Goal: Task Accomplishment & Management: Manage account settings

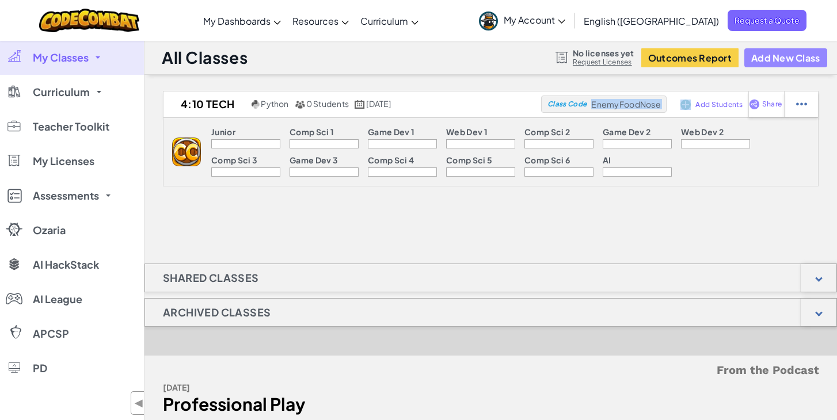
click at [768, 56] on button "Add New Class" at bounding box center [785, 57] width 83 height 19
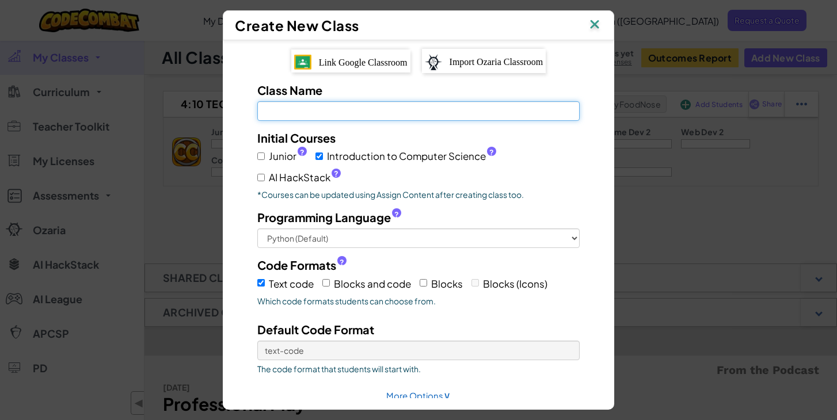
click at [429, 104] on input "Class Name Field is required" at bounding box center [418, 111] width 322 height 20
type input "$"
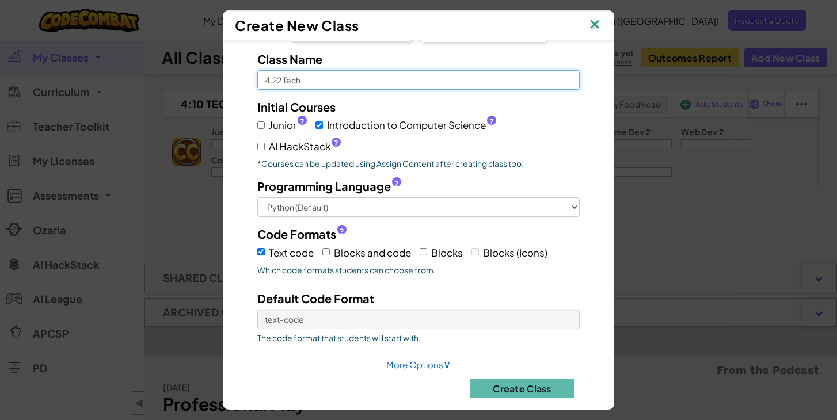
scroll to position [45, 0]
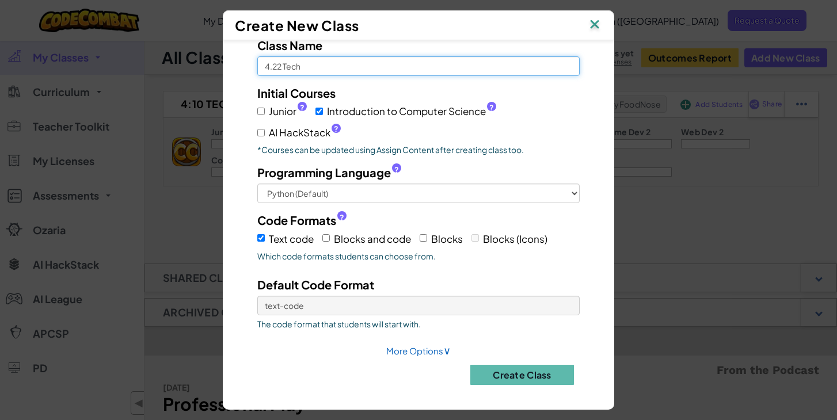
type input "4.22 Tech"
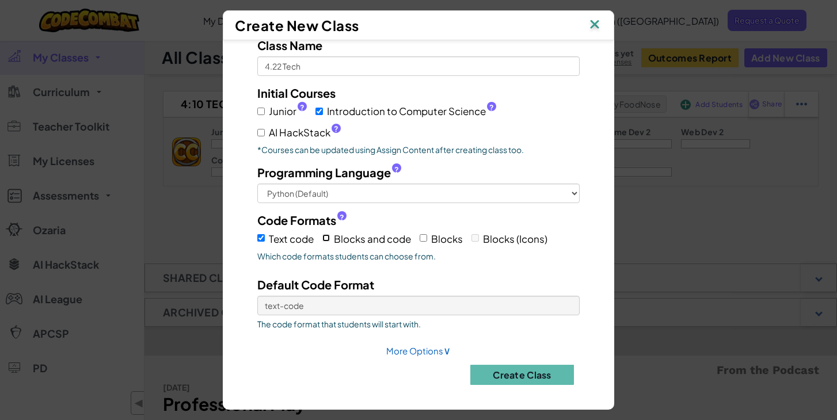
click at [329, 235] on input "Blocks and code" at bounding box center [325, 237] width 7 height 7
checkbox input "true"
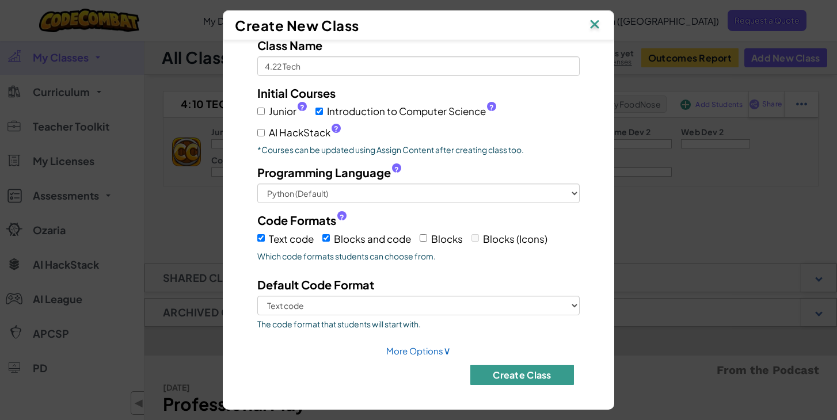
click at [517, 375] on button "Create Class" at bounding box center [522, 375] width 104 height 20
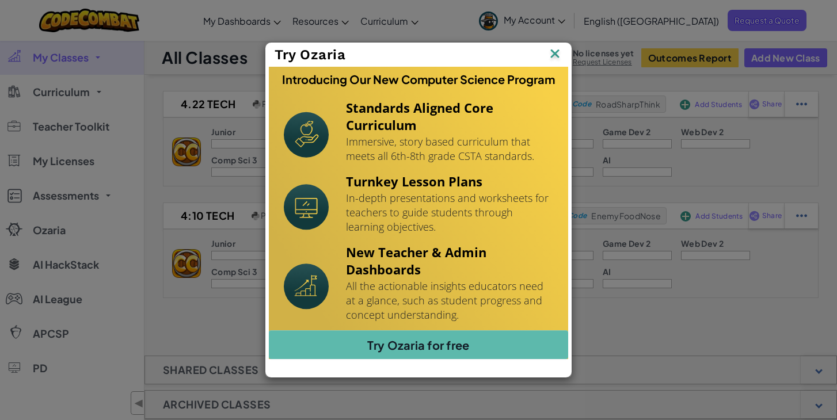
click at [0, 0] on img at bounding box center [0, 0] width 0 height 0
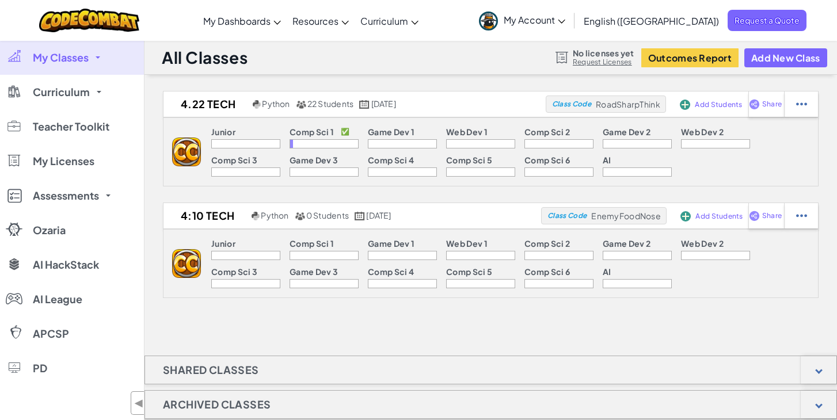
click at [311, 134] on p "Comp Sci 1" at bounding box center [311, 131] width 44 height 9
click at [311, 136] on p "Comp Sci 1" at bounding box center [311, 131] width 44 height 9
click at [802, 102] on img at bounding box center [801, 104] width 11 height 10
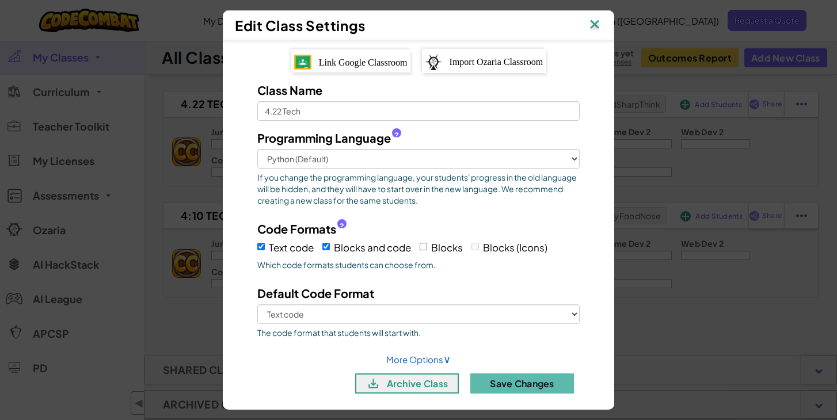
click at [602, 27] on div "Edit Class Settings" at bounding box center [418, 25] width 391 height 30
click at [587, 22] on img at bounding box center [594, 25] width 15 height 17
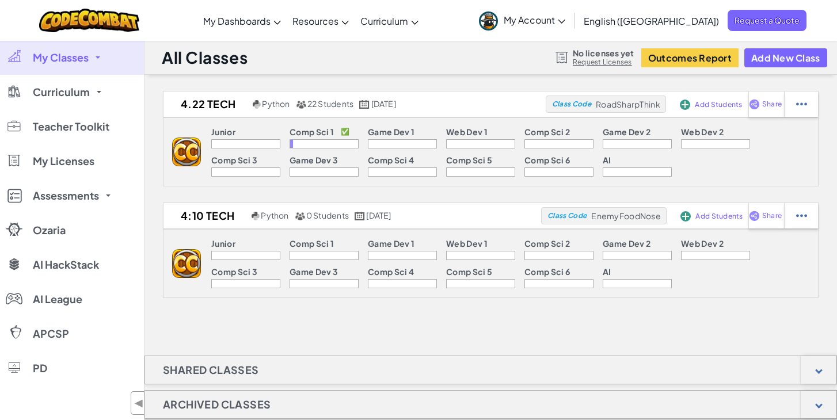
click at [315, 144] on div at bounding box center [323, 143] width 69 height 9
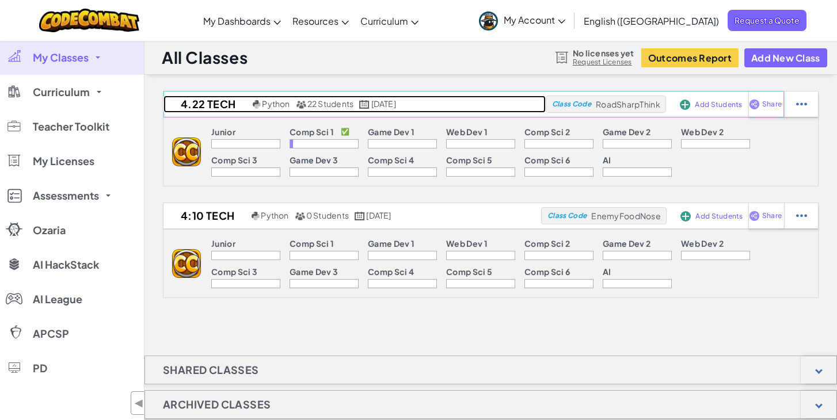
click at [330, 104] on span "22 Students" at bounding box center [330, 103] width 47 height 10
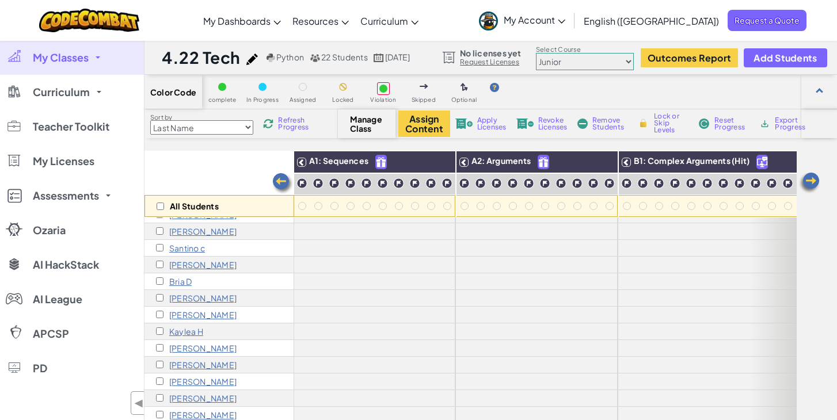
scroll to position [0, 1]
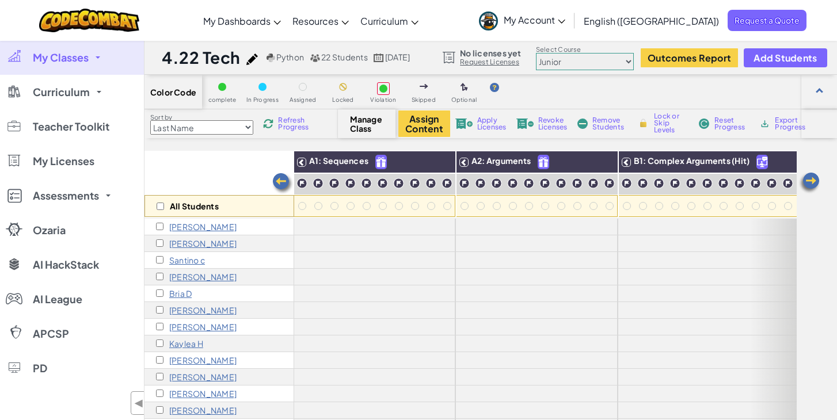
click at [182, 100] on div "Color Code" at bounding box center [173, 92] width 58 height 34
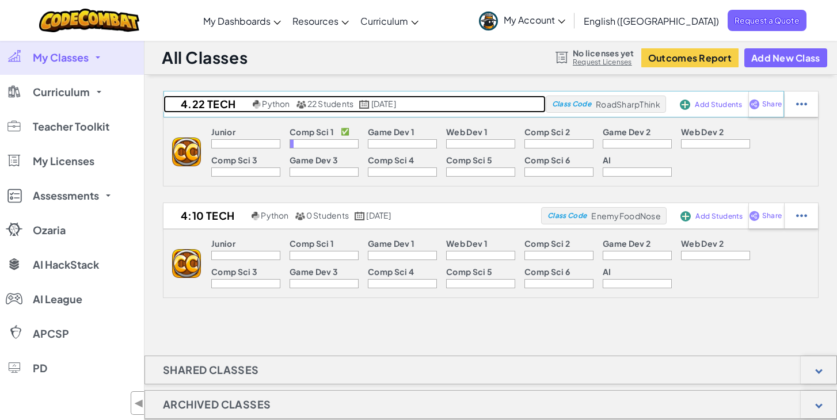
click at [307, 109] on div "22 Students" at bounding box center [325, 104] width 58 height 10
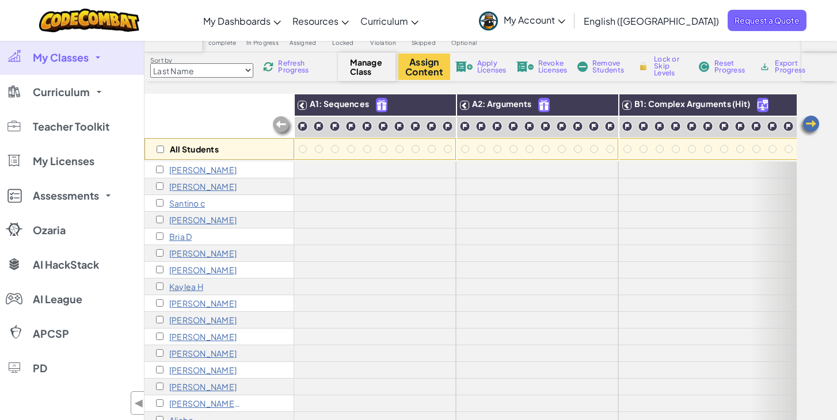
scroll to position [44, 0]
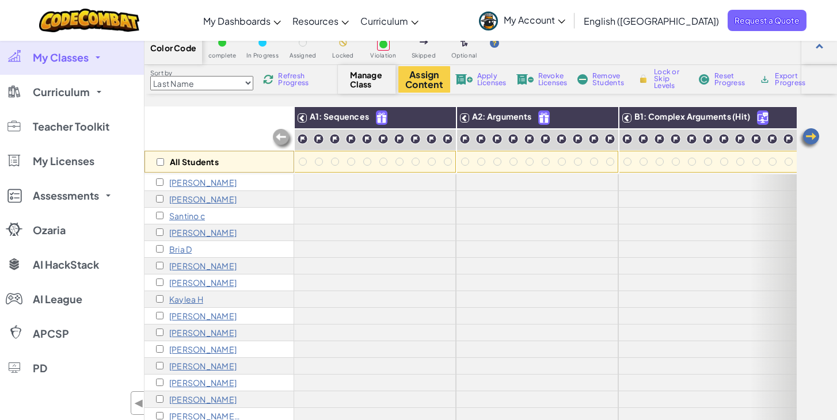
click at [206, 83] on select "Last Name first Name Progress (High to Low) Progress (Low to Hight)" at bounding box center [201, 83] width 103 height 14
select select "first Name"
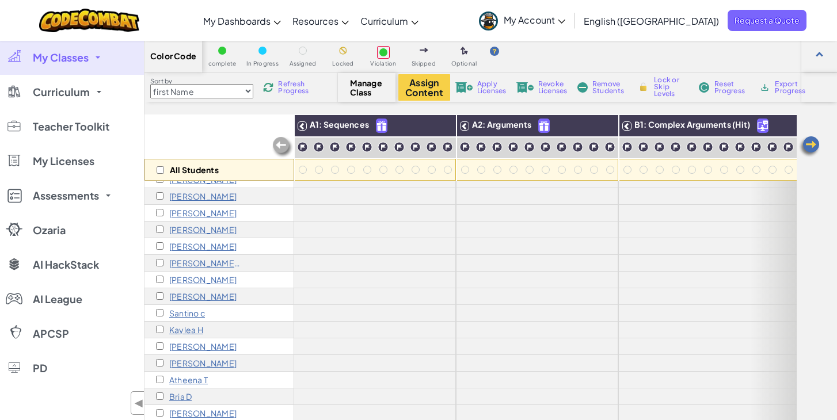
scroll to position [0, 0]
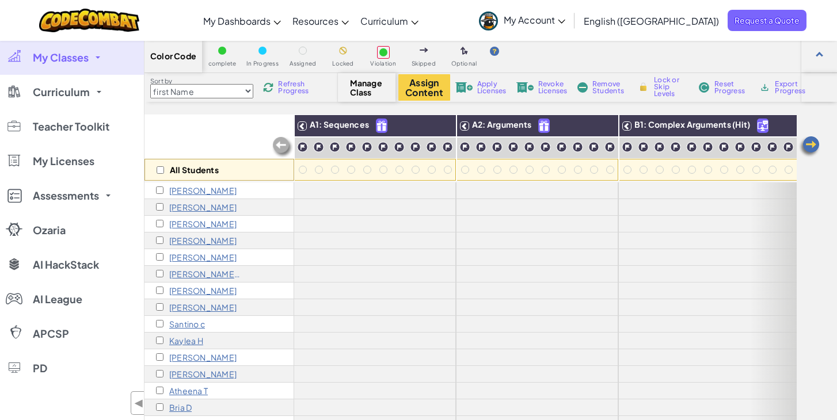
click at [49, 68] on link "My Classes" at bounding box center [72, 57] width 144 height 35
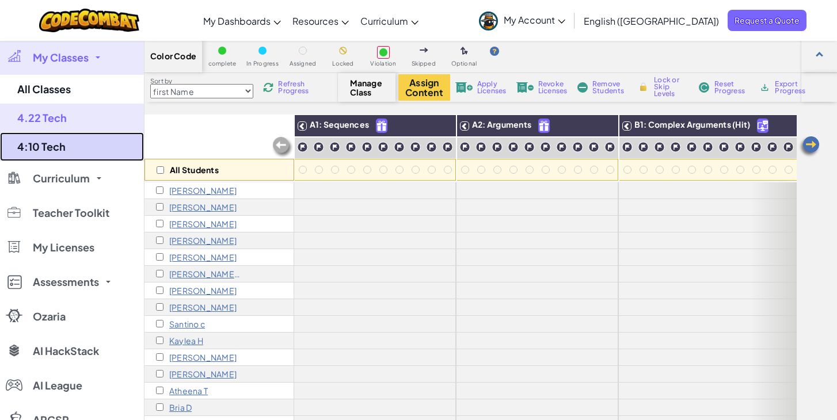
click at [64, 143] on link "4:10 Tech" at bounding box center [72, 146] width 144 height 29
select select "first Name"
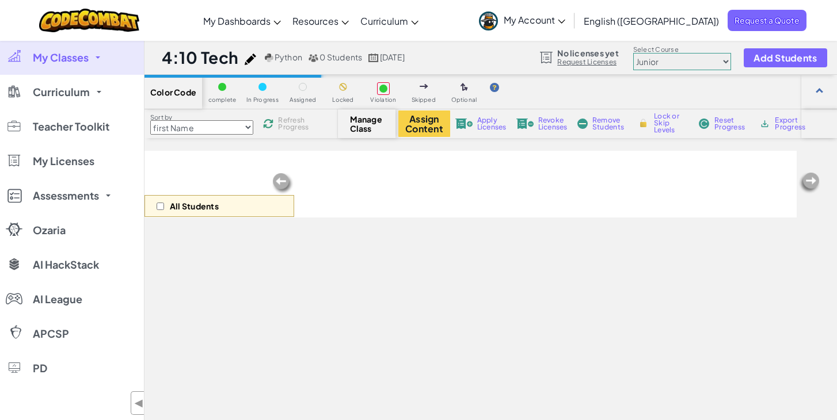
click at [170, 91] on span "Color Code" at bounding box center [173, 91] width 46 height 9
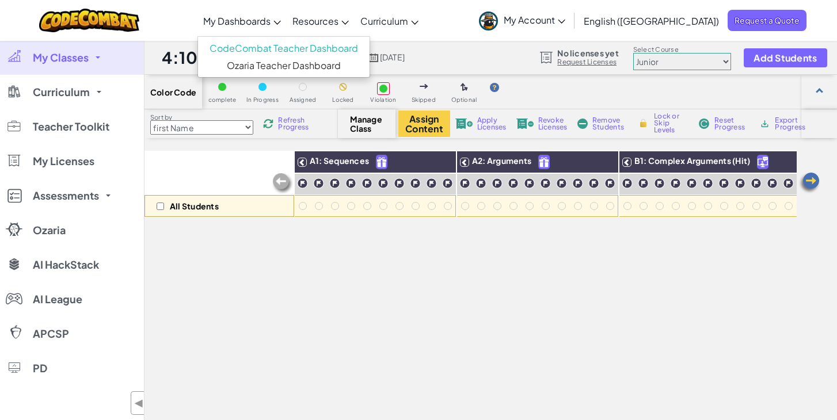
click at [270, 20] on span "My Dashboards" at bounding box center [236, 21] width 67 height 12
click at [489, 47] on div "4:10 Tech Python 0 Students Aug 11, 2025 No licenses yet Request Licenses Selec…" at bounding box center [490, 57] width 692 height 35
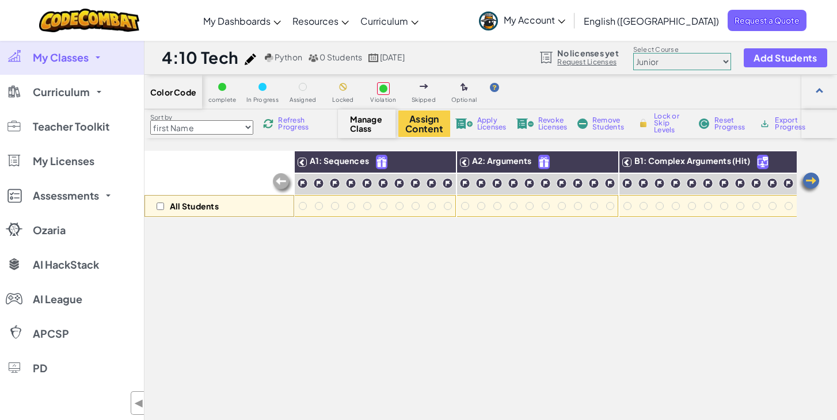
click at [47, 70] on link "My Classes" at bounding box center [72, 57] width 144 height 35
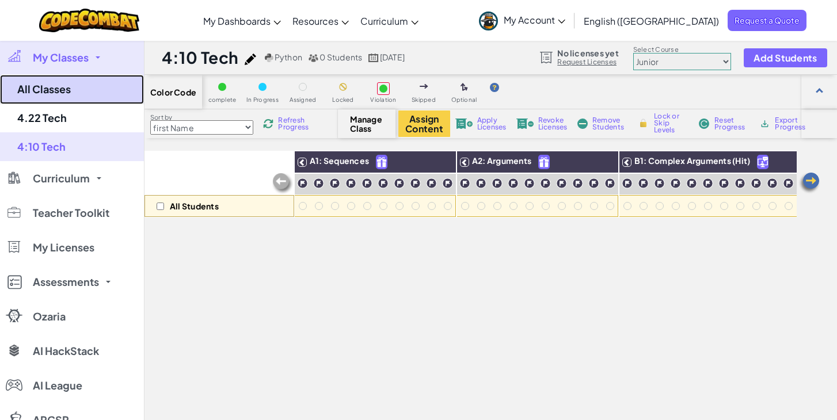
click at [43, 83] on link "All Classes" at bounding box center [72, 89] width 144 height 29
